Goal: Task Accomplishment & Management: Complete application form

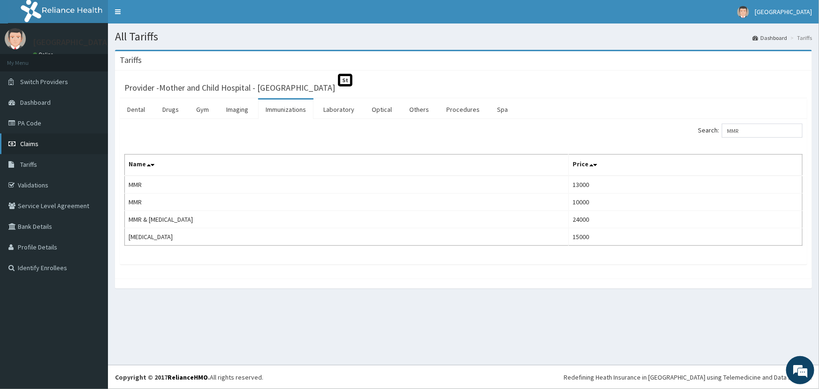
drag, startPoint x: 0, startPoint y: 0, endPoint x: 46, endPoint y: 141, distance: 148.5
click at [45, 141] on link "Claims" at bounding box center [54, 143] width 108 height 21
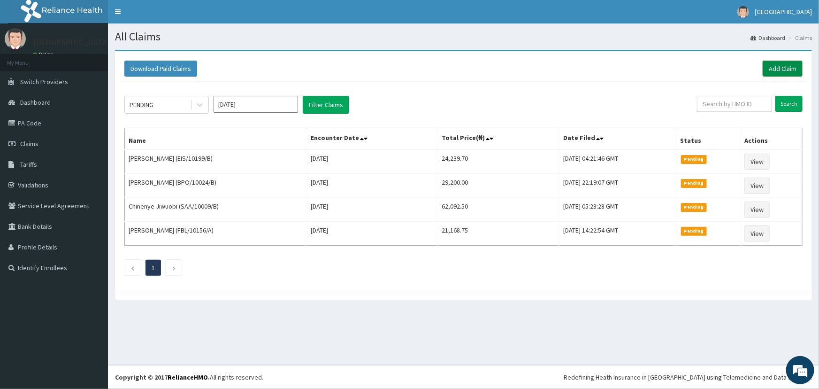
click at [786, 64] on link "Add Claim" at bounding box center [783, 69] width 40 height 16
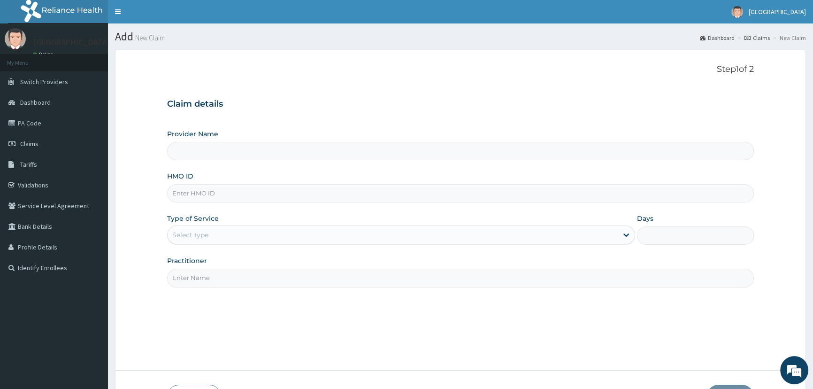
type input "Mother and Child Hospital - [GEOGRAPHIC_DATA]"
click at [200, 196] on input "HMO ID" at bounding box center [460, 193] width 587 height 18
type input "i"
type input "ISW/10182/D"
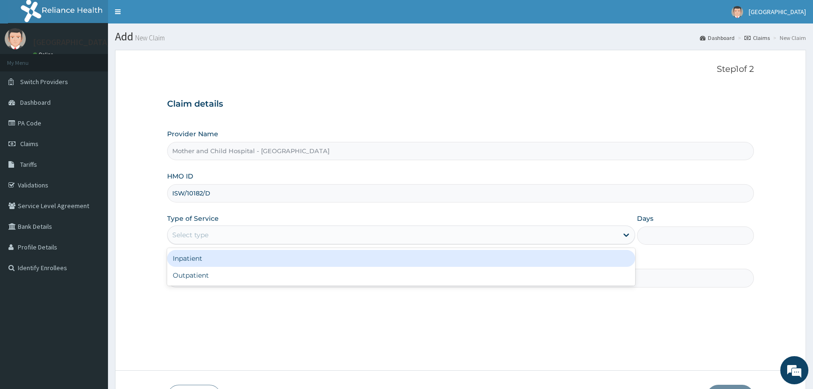
drag, startPoint x: 252, startPoint y: 231, endPoint x: 255, endPoint y: 241, distance: 10.6
click at [253, 232] on div "Select type" at bounding box center [393, 234] width 450 height 15
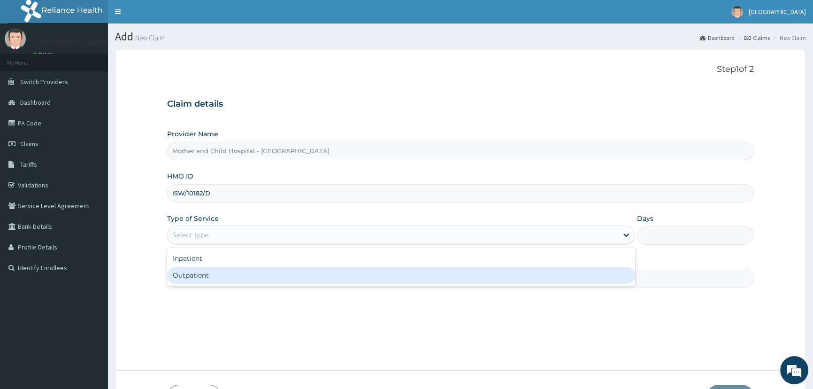
click at [213, 278] on div "Outpatient" at bounding box center [401, 275] width 468 height 17
type input "1"
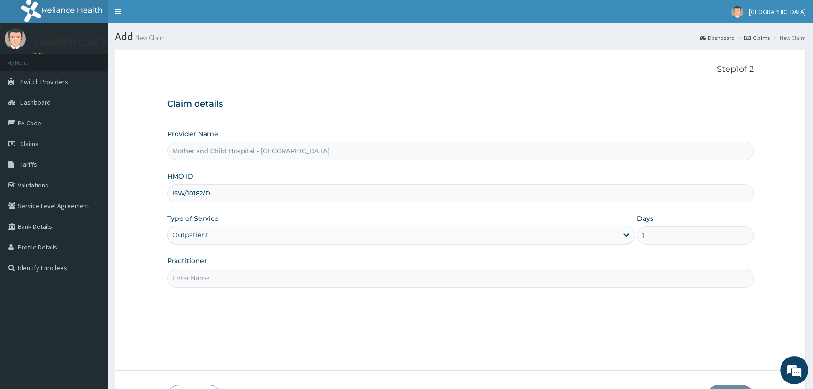
click at [234, 272] on input "Practitioner" at bounding box center [460, 278] width 587 height 18
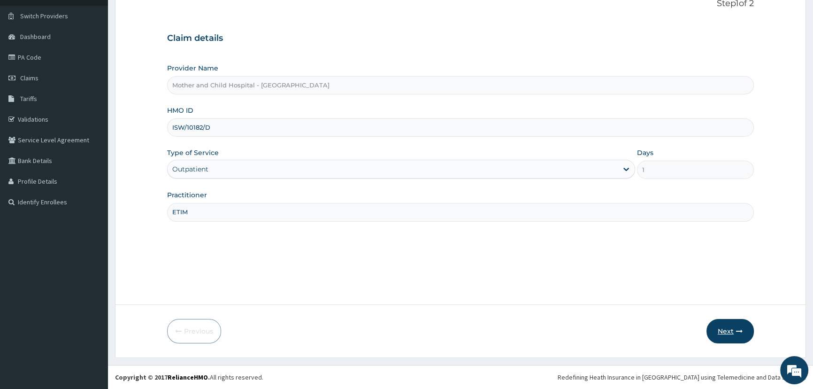
type input "ETIM"
click at [721, 329] on button "Next" at bounding box center [730, 331] width 47 height 24
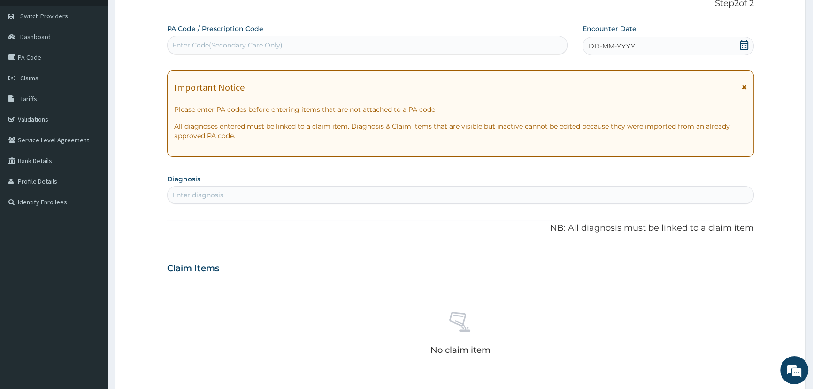
click at [330, 40] on div "Enter Code(Secondary Care Only)" at bounding box center [367, 45] width 399 height 15
paste input "PA/21360F"
type input "PA/21360F"
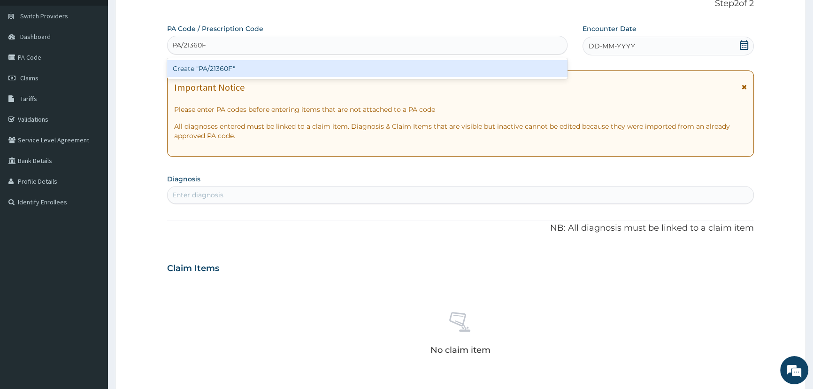
click at [216, 66] on div "Create "PA/21360F"" at bounding box center [367, 68] width 400 height 17
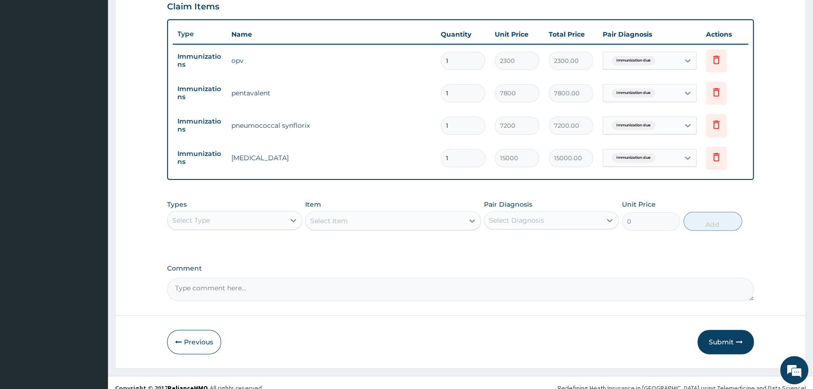
scroll to position [340, 0]
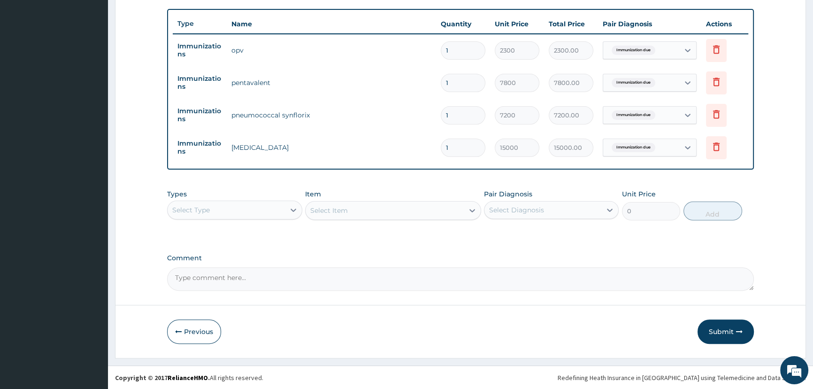
click at [722, 333] on button "Submit" at bounding box center [726, 331] width 56 height 24
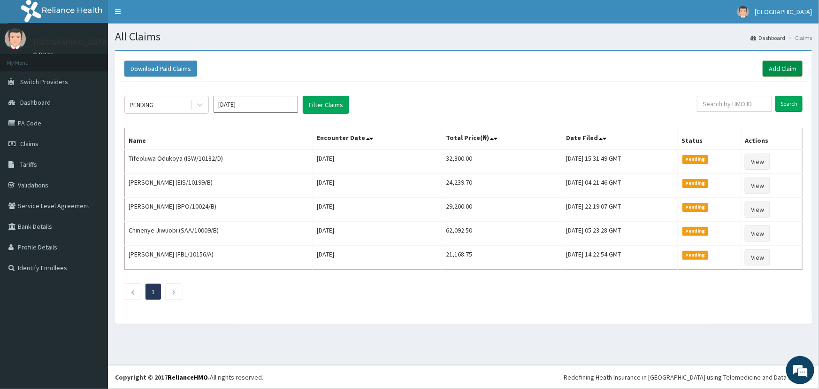
click at [779, 63] on link "Add Claim" at bounding box center [783, 69] width 40 height 16
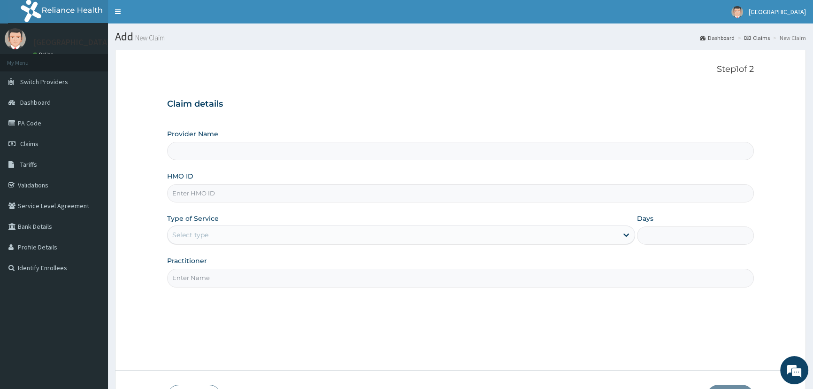
type input "Mother and Child Hospital - [GEOGRAPHIC_DATA]"
click at [219, 196] on input "HMO ID" at bounding box center [460, 193] width 587 height 18
type input "ARM/10234/B"
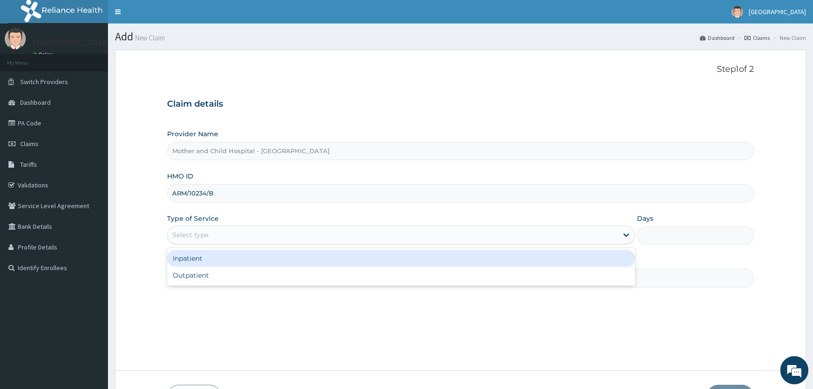
click at [222, 235] on div "Select type" at bounding box center [393, 234] width 450 height 15
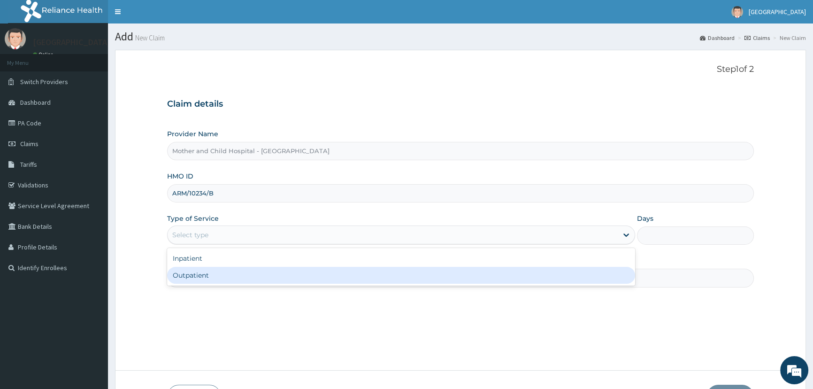
drag, startPoint x: 200, startPoint y: 272, endPoint x: 209, endPoint y: 271, distance: 9.0
click at [201, 272] on div "Outpatient" at bounding box center [401, 275] width 468 height 17
type input "1"
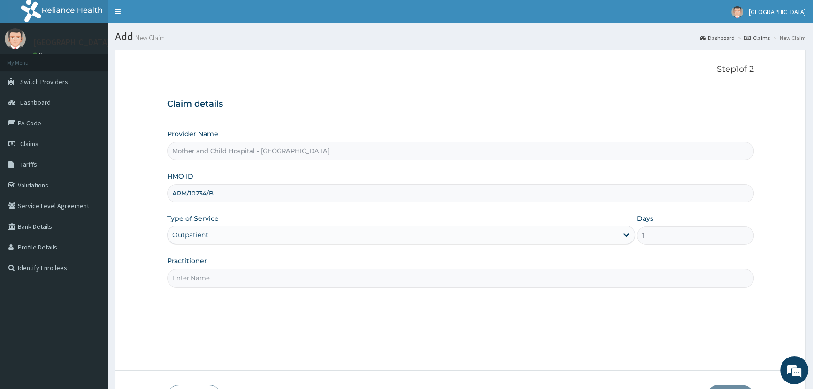
click at [210, 269] on input "Practitioner" at bounding box center [460, 278] width 587 height 18
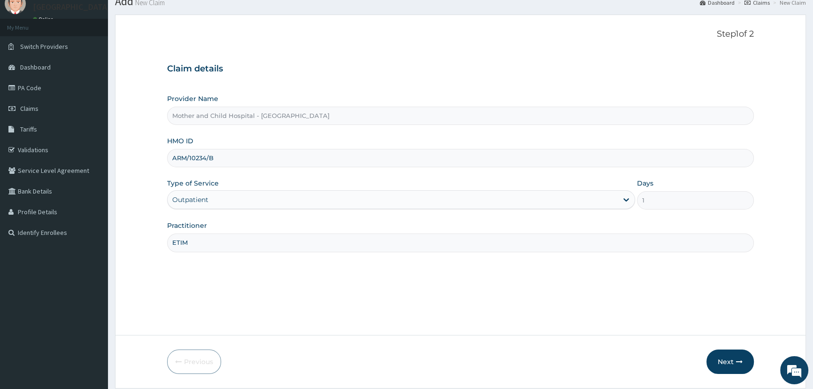
scroll to position [66, 0]
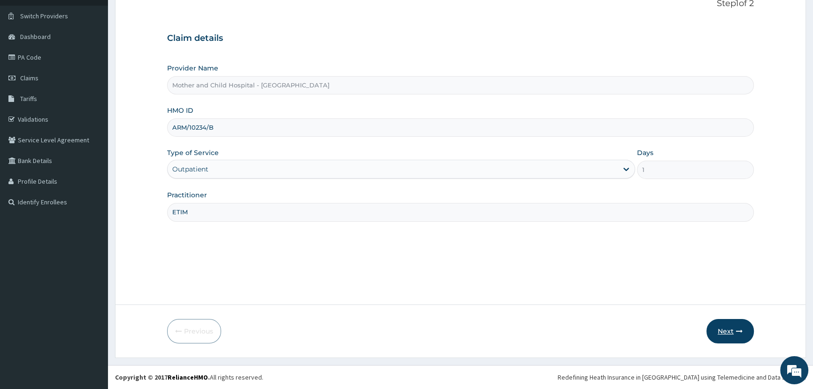
type input "ETIM"
click at [723, 335] on button "Next" at bounding box center [730, 331] width 47 height 24
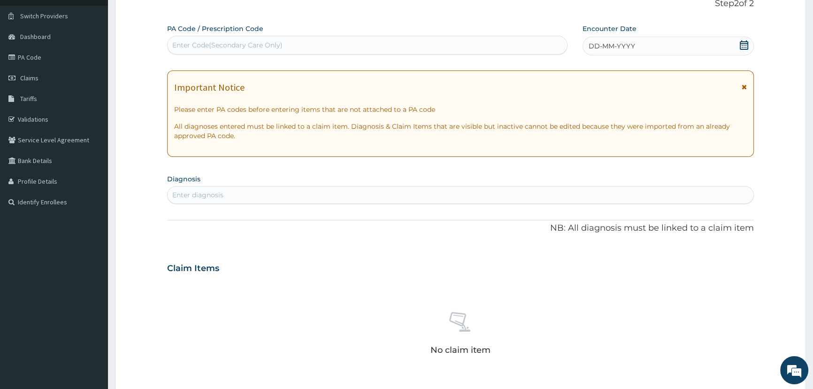
click at [319, 39] on div "Enter Code(Secondary Care Only)" at bounding box center [367, 45] width 399 height 15
paste input "PA/1974C0"
type input "PA/1974C0"
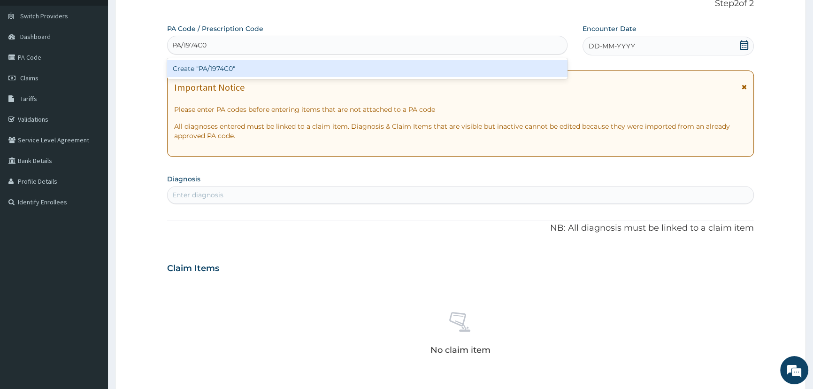
click at [222, 67] on div "Create "PA/1974C0"" at bounding box center [367, 68] width 400 height 17
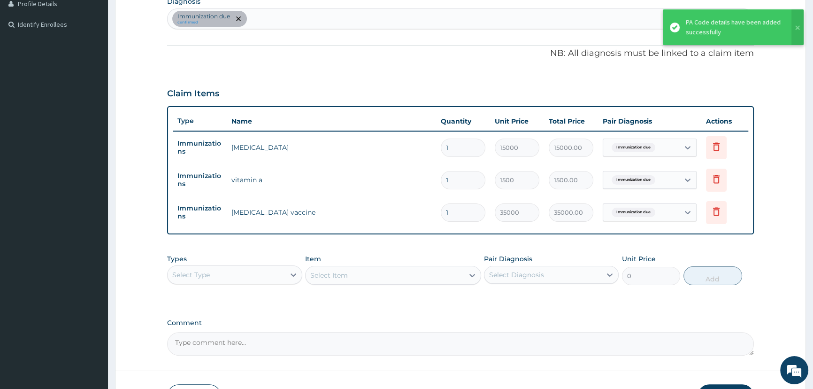
scroll to position [247, 0]
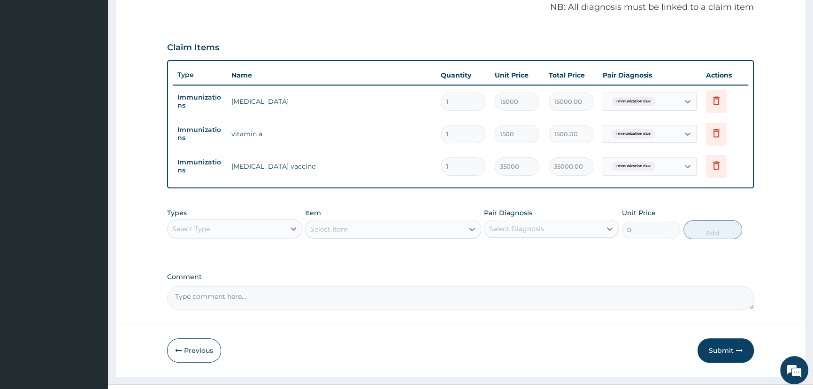
click at [724, 354] on button "Submit" at bounding box center [726, 350] width 56 height 24
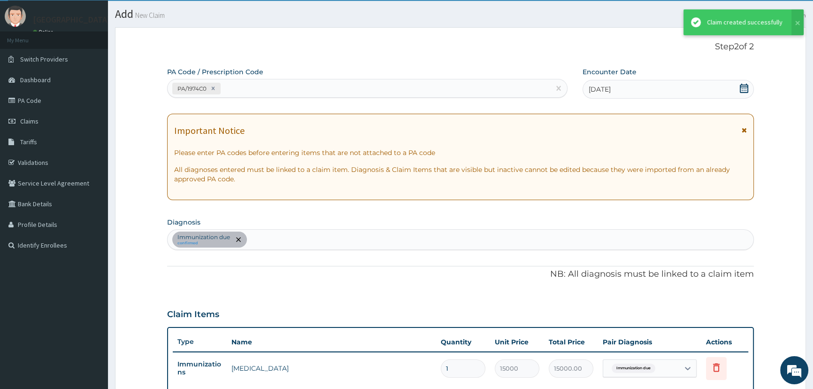
scroll to position [289, 0]
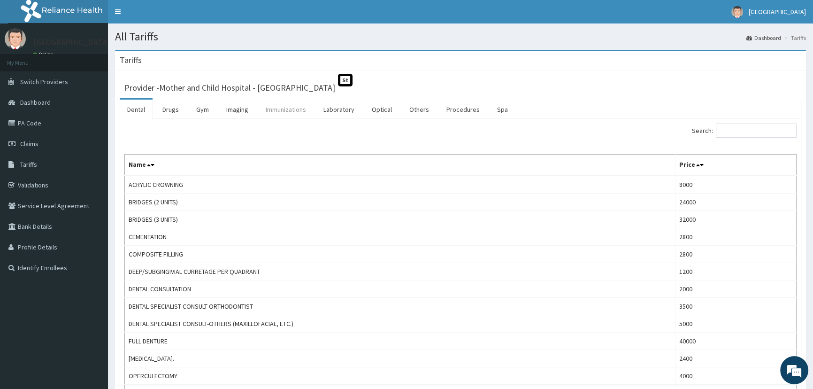
click at [272, 108] on link "Immunizations" at bounding box center [285, 110] width 55 height 20
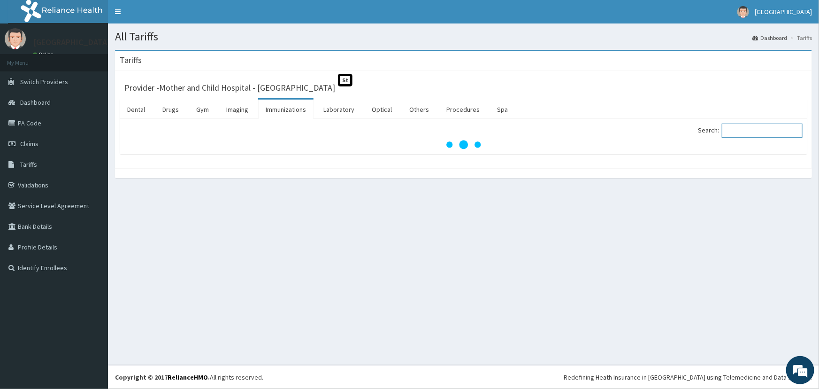
click at [760, 131] on input "Search:" at bounding box center [762, 130] width 81 height 14
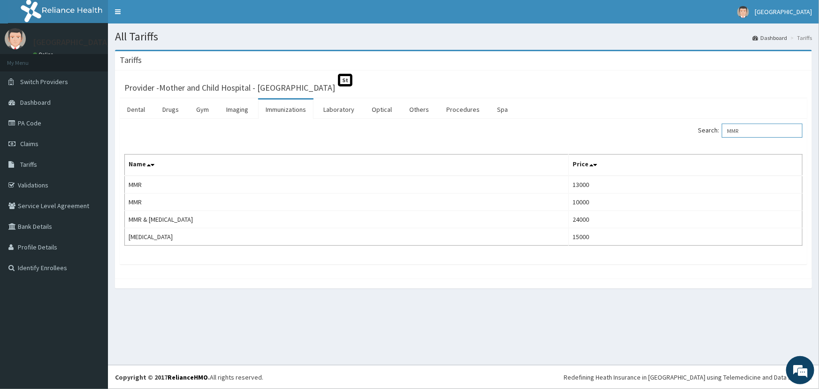
type input "MMR"
click at [41, 125] on link "PA Code" at bounding box center [54, 123] width 108 height 21
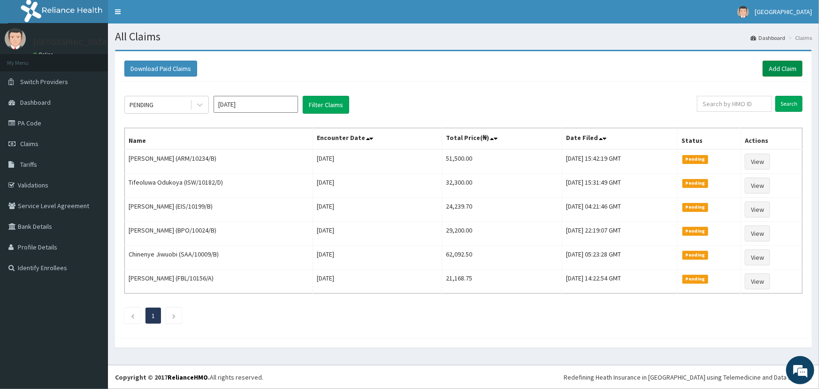
click at [786, 66] on link "Add Claim" at bounding box center [783, 69] width 40 height 16
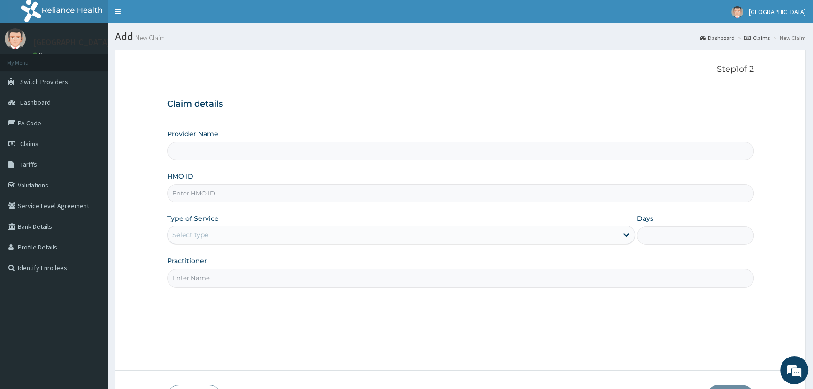
type input "Mother and Child Hospital - [GEOGRAPHIC_DATA]"
click at [241, 190] on input "HMO ID" at bounding box center [460, 193] width 587 height 18
type input "CGW/10062/C"
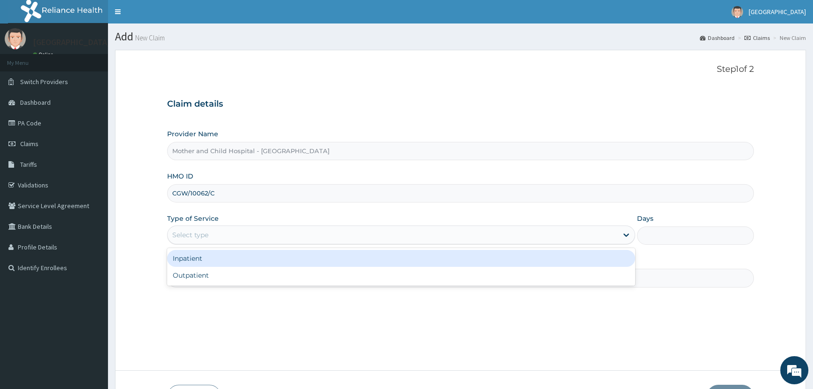
click at [232, 240] on div "Select type" at bounding box center [393, 234] width 450 height 15
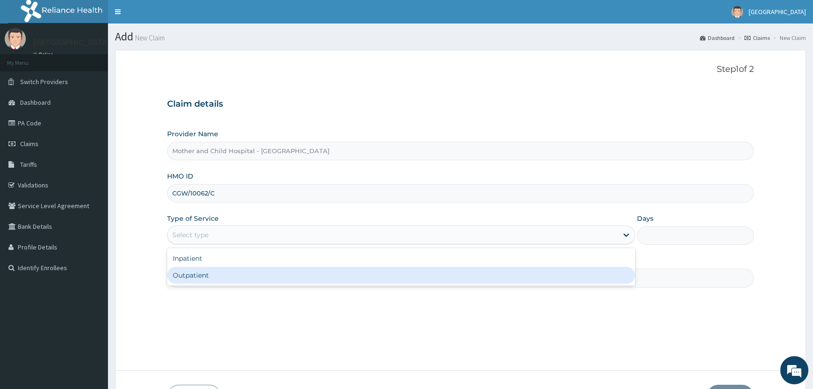
click at [212, 277] on div "Outpatient" at bounding box center [401, 275] width 468 height 17
type input "1"
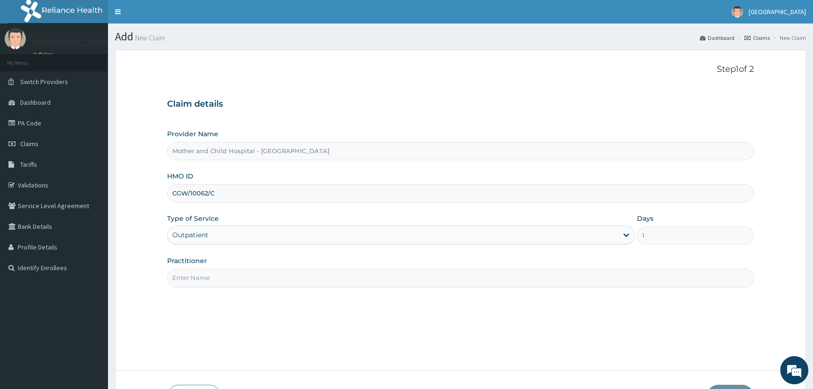
click at [238, 268] on div "Practitioner" at bounding box center [460, 271] width 587 height 31
click at [235, 281] on input "Practitioner" at bounding box center [460, 278] width 587 height 18
type input "ETIM"
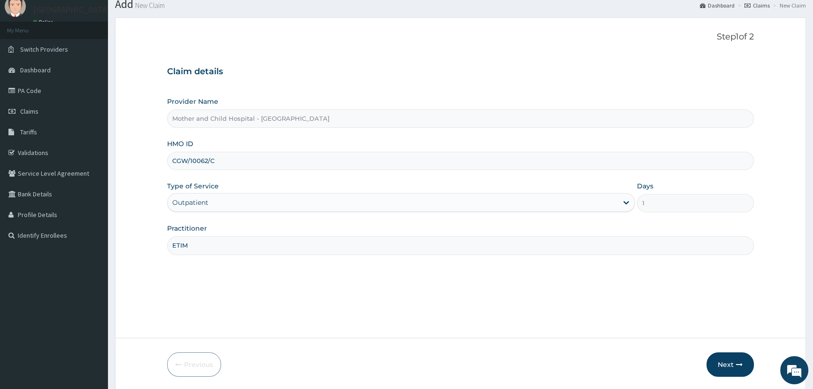
scroll to position [66, 0]
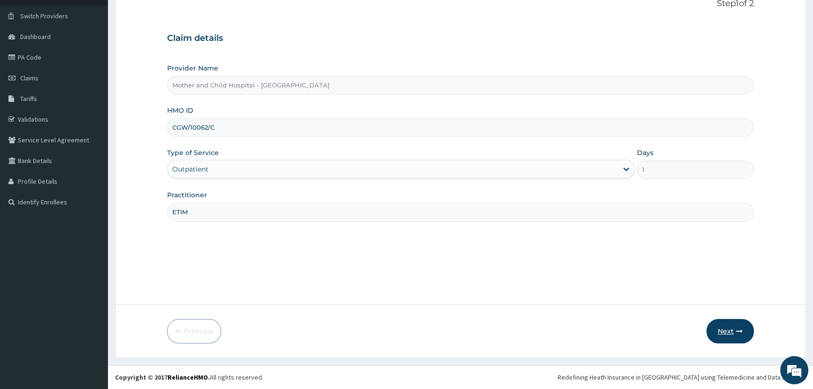
click at [719, 330] on button "Next" at bounding box center [730, 331] width 47 height 24
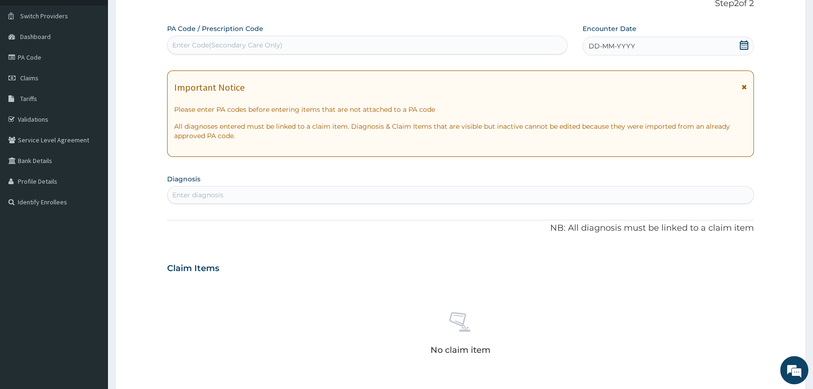
click at [242, 45] on div "Enter Code(Secondary Care Only)" at bounding box center [227, 44] width 110 height 9
paste input "PA/6EEC48"
type input "PA/6EEC48"
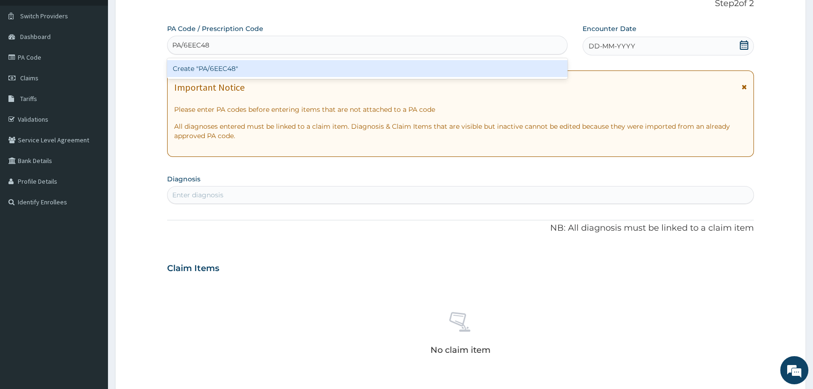
click at [231, 71] on div "Create "PA/6EEC48"" at bounding box center [367, 68] width 400 height 17
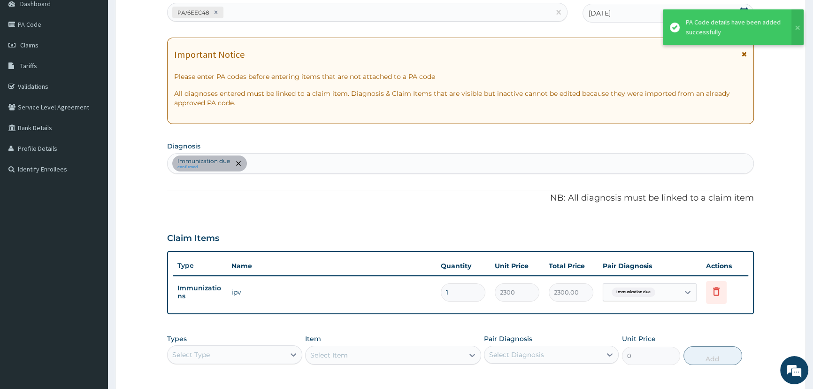
scroll to position [151, 0]
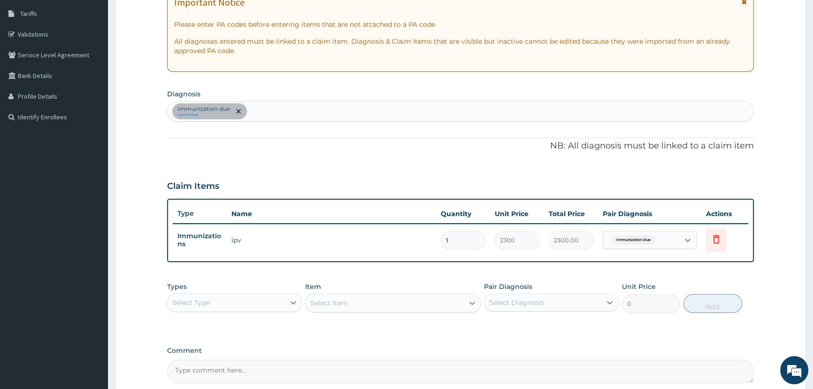
click at [331, 110] on div "Immunization due confirmed" at bounding box center [461, 111] width 586 height 20
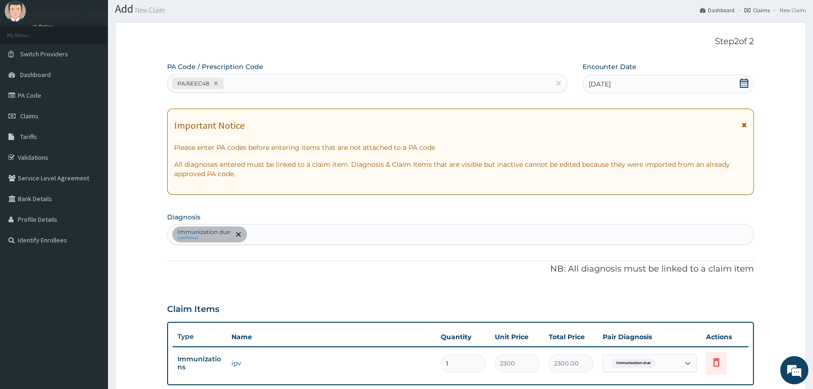
scroll to position [23, 0]
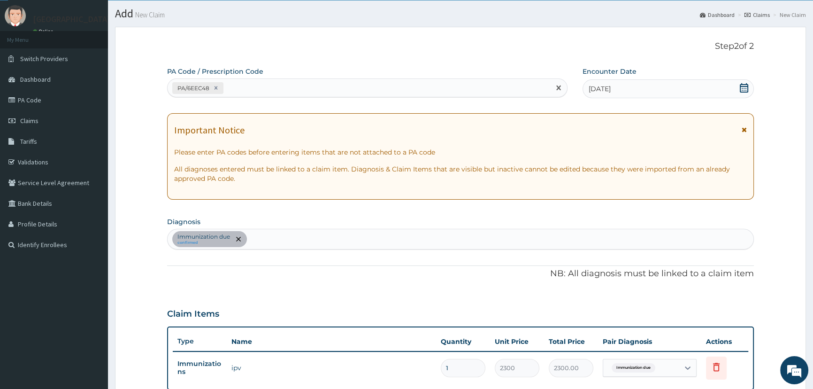
click at [264, 85] on div "PA/6EEC48" at bounding box center [359, 87] width 382 height 15
paste input "PA/69837A"
type input "PA/69837A"
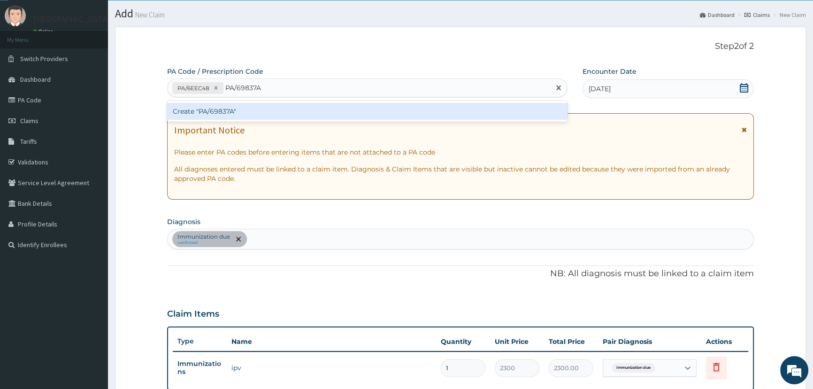
click at [244, 108] on div "Create "PA/69837A"" at bounding box center [367, 111] width 400 height 17
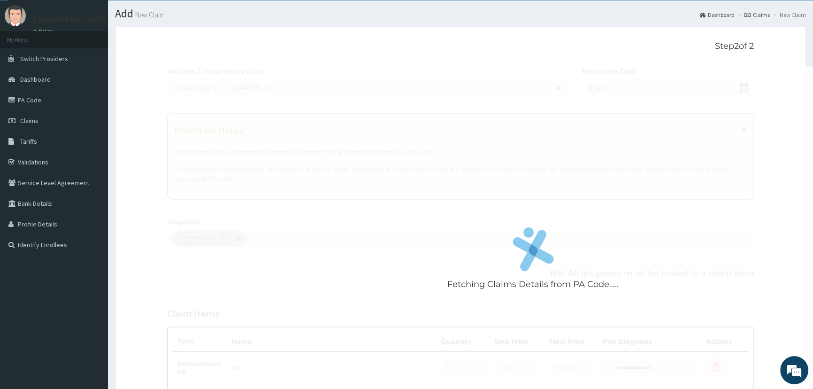
scroll to position [326, 0]
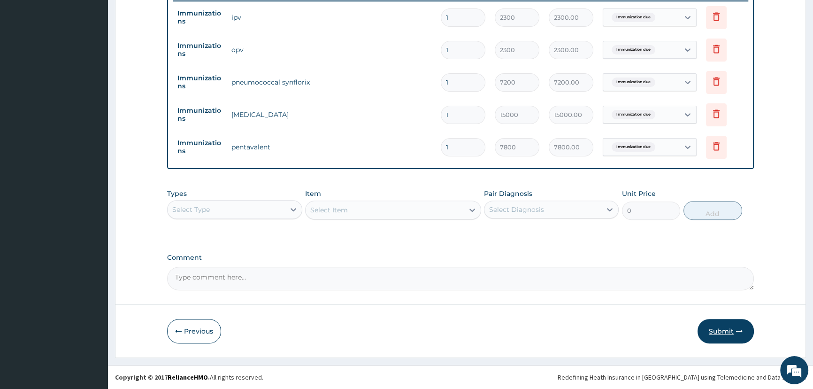
click at [718, 336] on button "Submit" at bounding box center [726, 331] width 56 height 24
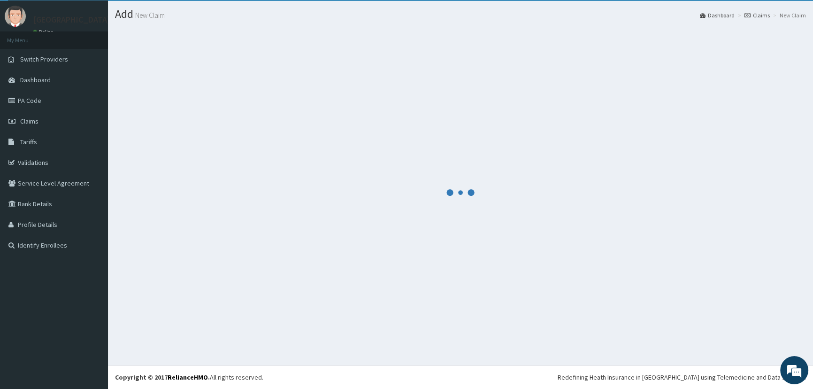
scroll to position [373, 0]
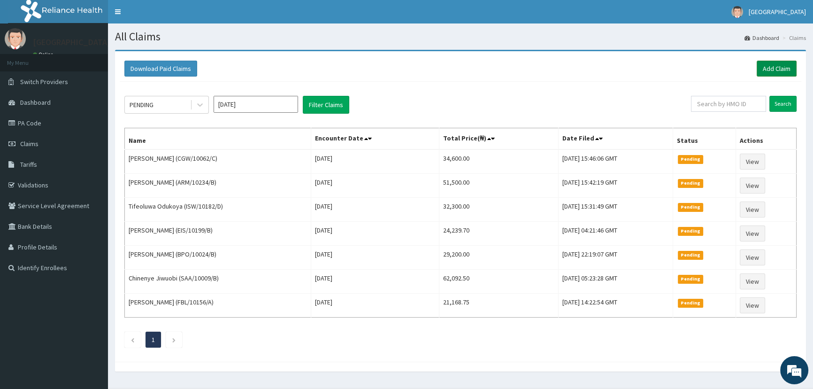
click at [779, 70] on link "Add Claim" at bounding box center [777, 69] width 40 height 16
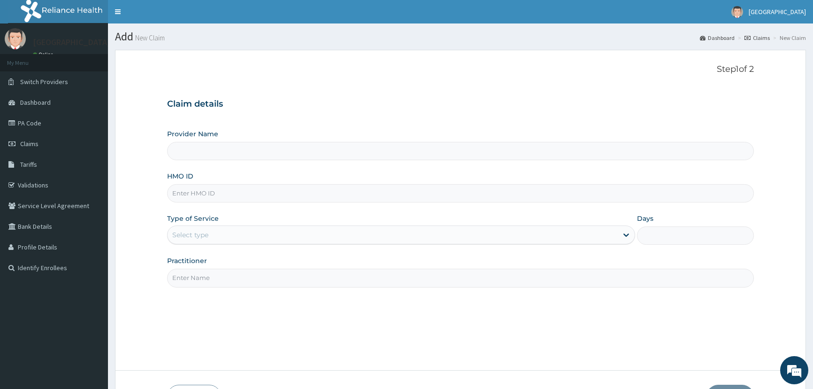
type input "Mother and Child Hospital - [GEOGRAPHIC_DATA]"
drag, startPoint x: 248, startPoint y: 193, endPoint x: 266, endPoint y: 201, distance: 19.1
click at [249, 193] on input "HMO ID" at bounding box center [460, 193] width 587 height 18
type input "FBL/10156/B"
click at [214, 235] on div "Select type" at bounding box center [393, 234] width 450 height 15
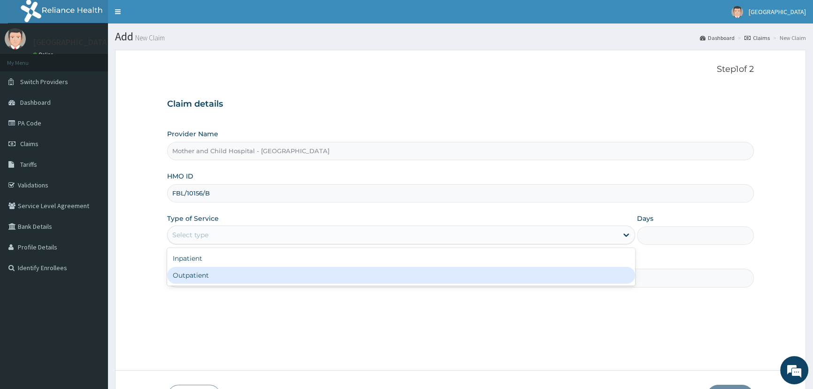
click at [208, 273] on div "Outpatient" at bounding box center [401, 275] width 468 height 17
type input "1"
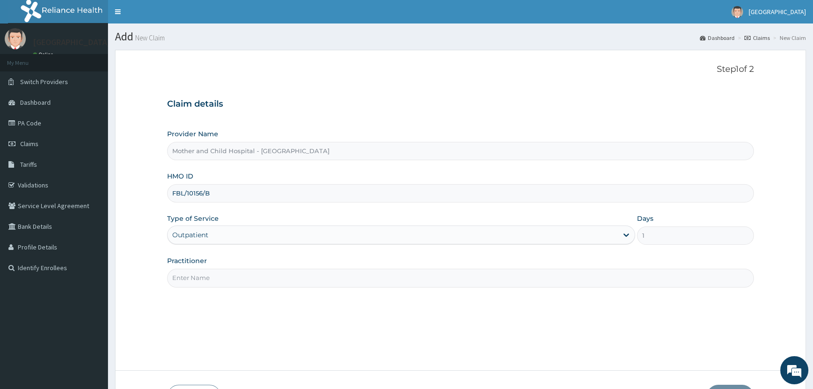
click at [217, 270] on input "Practitioner" at bounding box center [460, 278] width 587 height 18
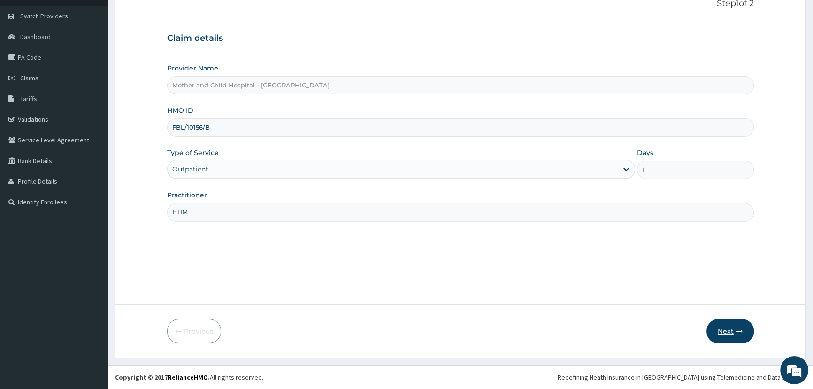
type input "ETIM"
click at [723, 327] on button "Next" at bounding box center [730, 331] width 47 height 24
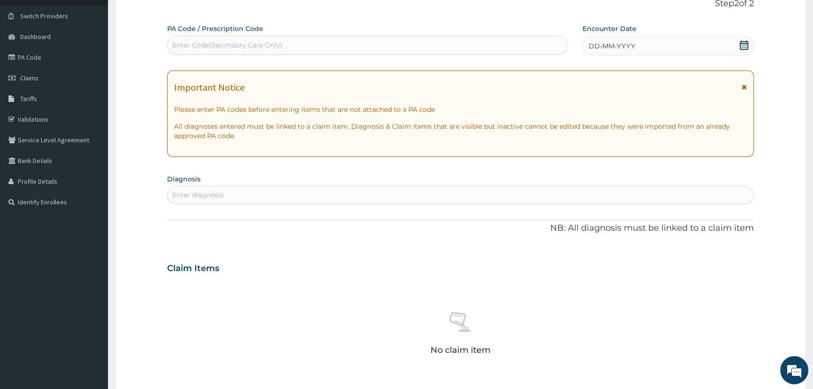
click at [274, 42] on div "Enter Code(Secondary Care Only)" at bounding box center [227, 44] width 110 height 9
paste input "PA/5A19DB"
type input "PA/5A19DB"
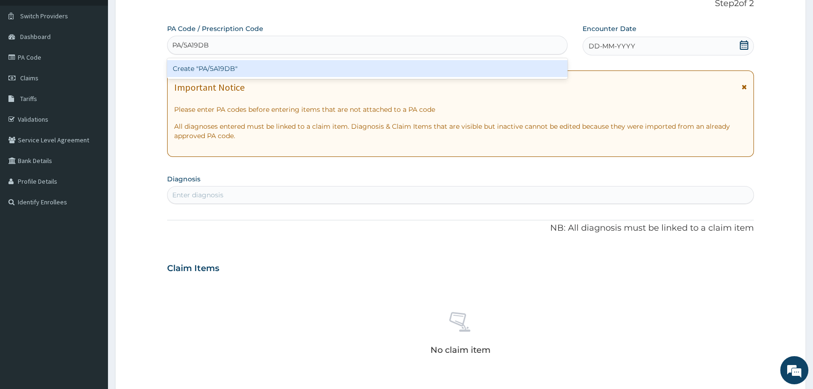
click at [238, 66] on div "Create "PA/5A19DB"" at bounding box center [367, 68] width 400 height 17
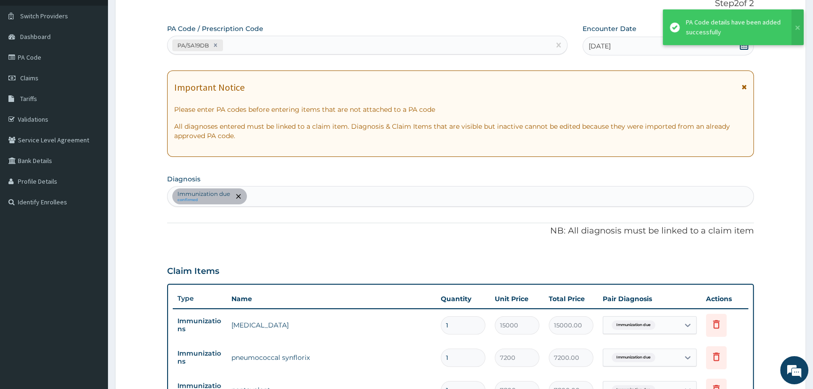
scroll to position [293, 0]
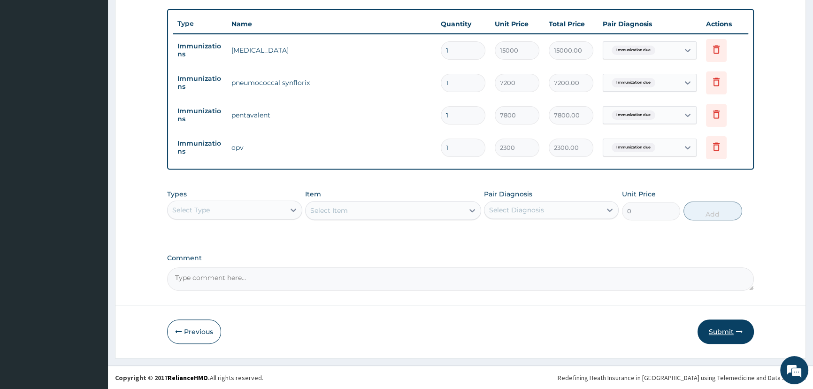
click at [710, 335] on button "Submit" at bounding box center [726, 331] width 56 height 24
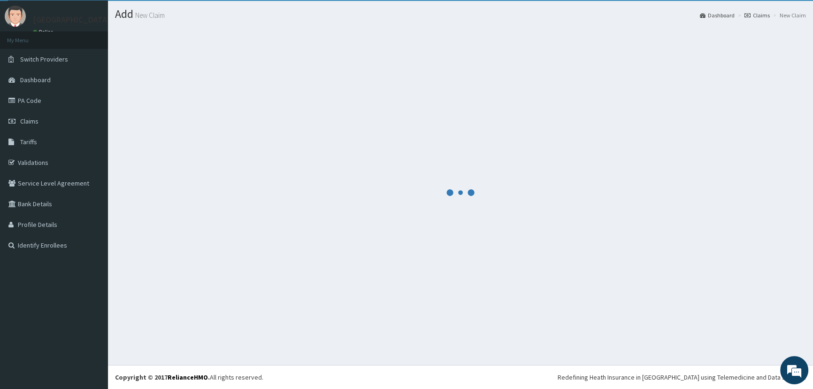
scroll to position [340, 0]
